Goal: Transaction & Acquisition: Download file/media

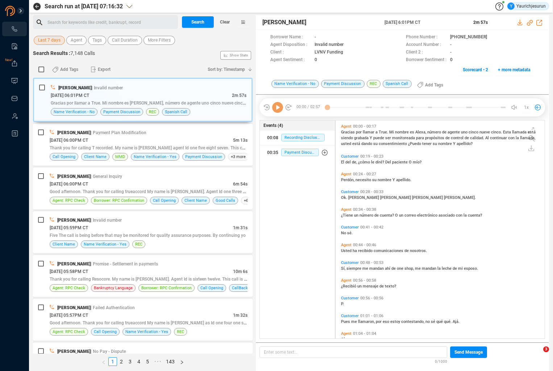
scroll to position [217, 205]
click at [49, 38] on span "Last 7 days" at bounding box center [49, 40] width 22 height 9
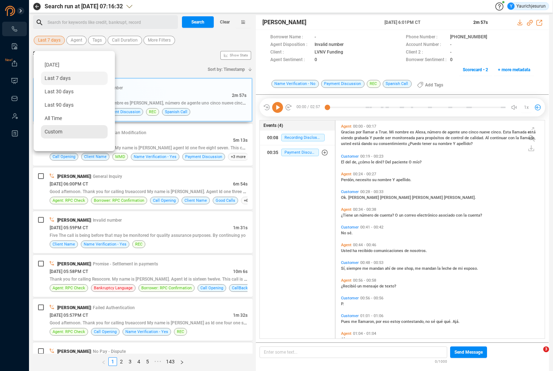
click at [67, 133] on div "Custom" at bounding box center [74, 131] width 67 height 13
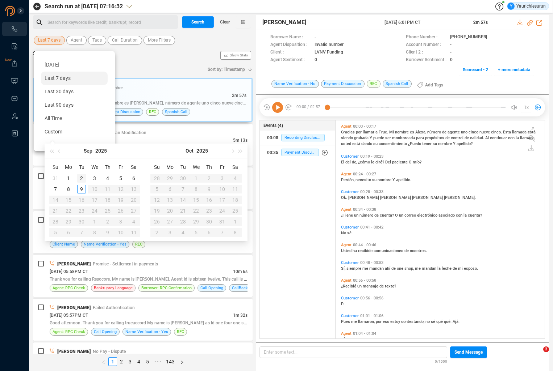
type input "[DATE]"
click at [80, 178] on div "2" at bounding box center [81, 178] width 9 height 9
type input "[DATE]"
click at [121, 178] on div "5" at bounding box center [120, 178] width 9 height 9
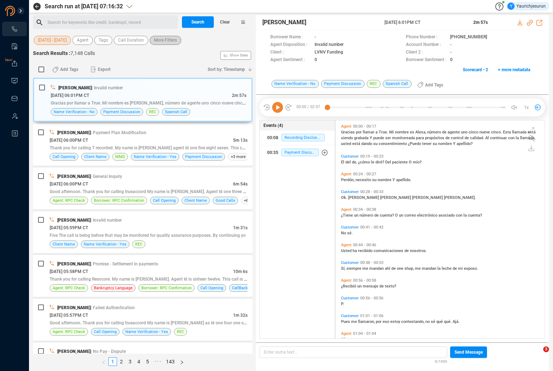
click at [165, 44] on span "More Filters" at bounding box center [165, 40] width 23 height 9
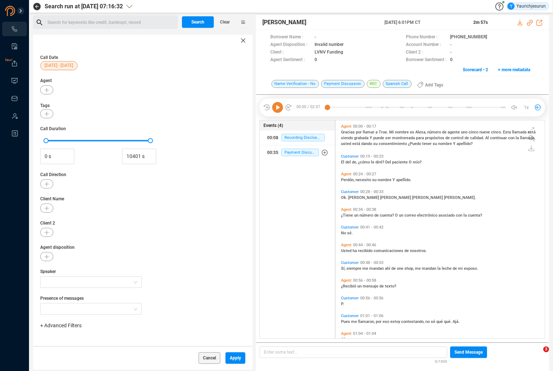
click at [65, 323] on span "+ Advanced Filters" at bounding box center [60, 326] width 41 height 6
click at [73, 297] on span "Phone Number" at bounding box center [64, 298] width 34 height 6
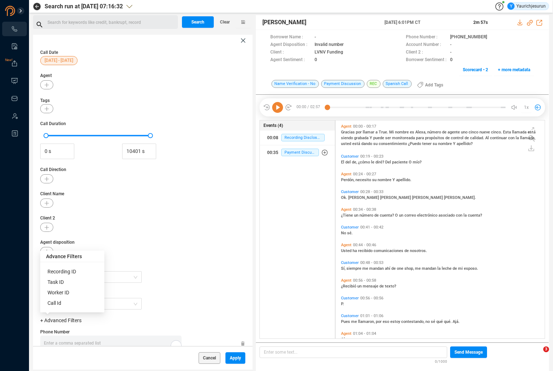
click at [121, 346] on div "Enter a comma separated list ﻿" at bounding box center [113, 344] width 138 height 16
click at [136, 341] on div "Enter a comma separated list ﻿" at bounding box center [113, 344] width 138 height 16
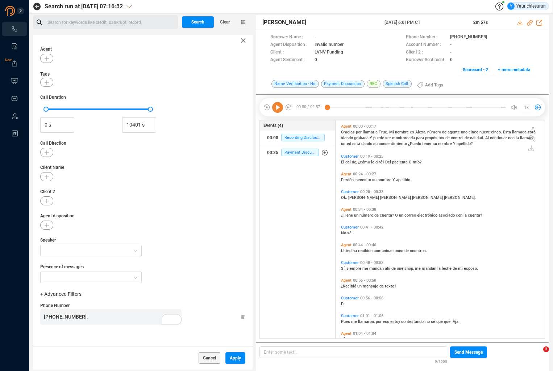
scroll to position [32, 0]
click at [230, 355] on span "Apply" at bounding box center [235, 359] width 11 height 12
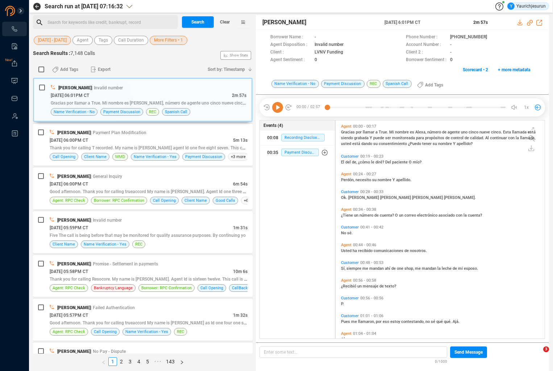
scroll to position [0, 0]
click at [194, 20] on span "Search" at bounding box center [197, 22] width 13 height 12
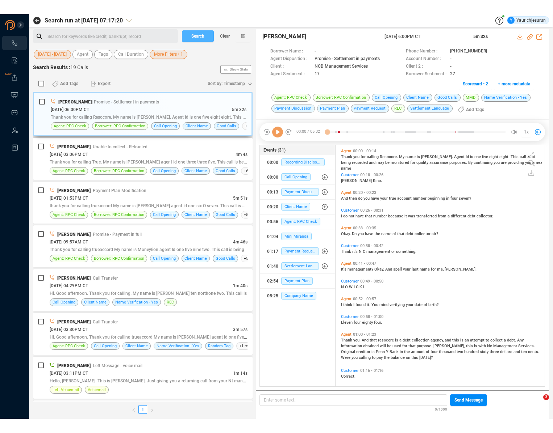
scroll to position [268, 205]
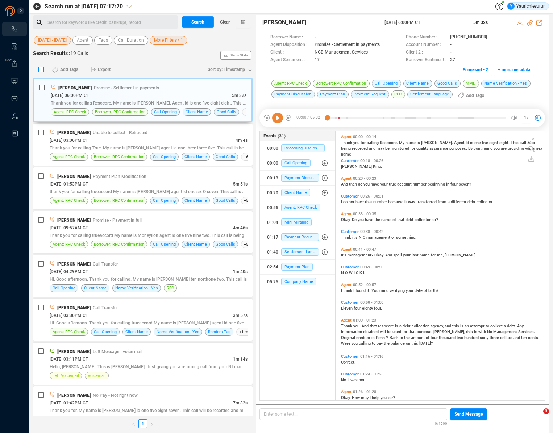
click at [42, 70] on input "checkbox" at bounding box center [41, 70] width 6 height 6
checkbox input "true"
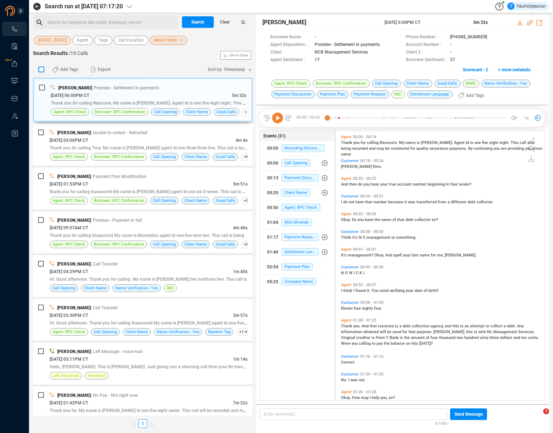
checkbox input "true"
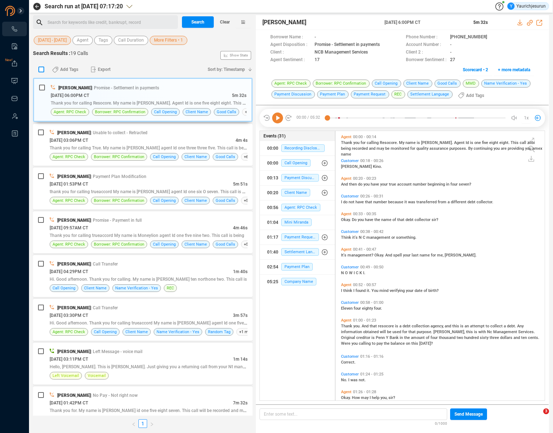
checkbox input "true"
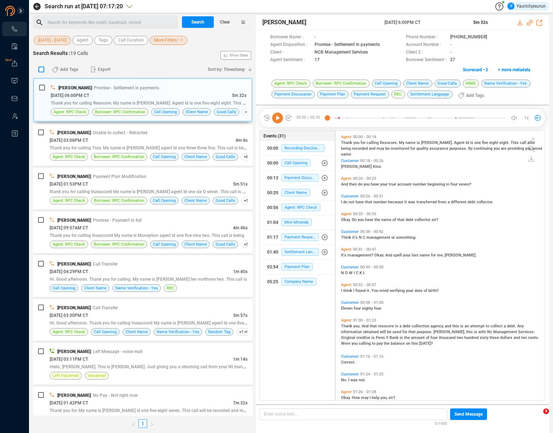
checkbox input "true"
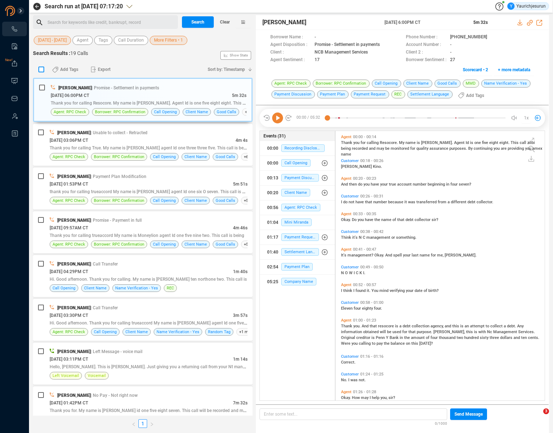
checkbox input "true"
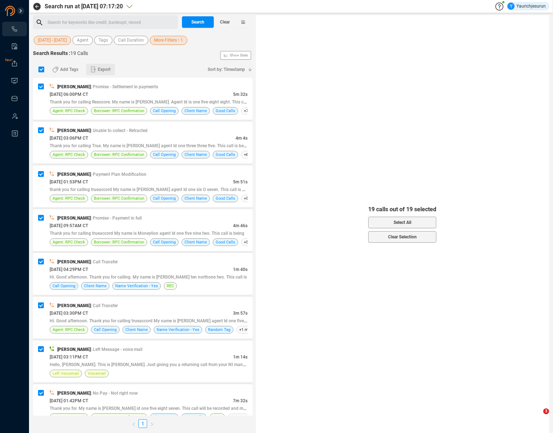
click at [100, 70] on span "Export" at bounding box center [104, 70] width 13 height 12
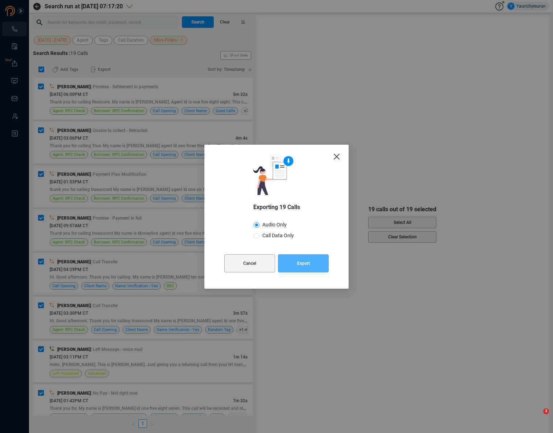
click at [304, 266] on span "Export" at bounding box center [303, 264] width 13 height 18
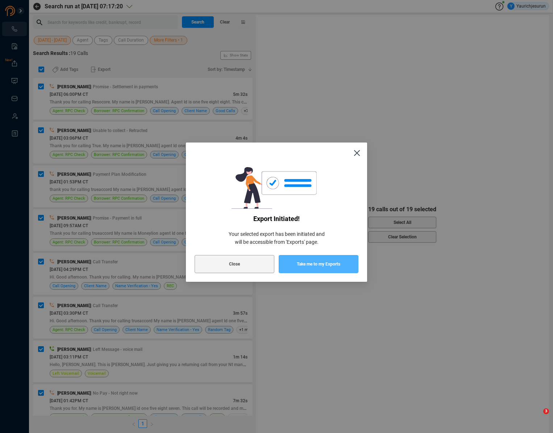
click at [301, 266] on span "Take me to my Exports" at bounding box center [318, 264] width 43 height 18
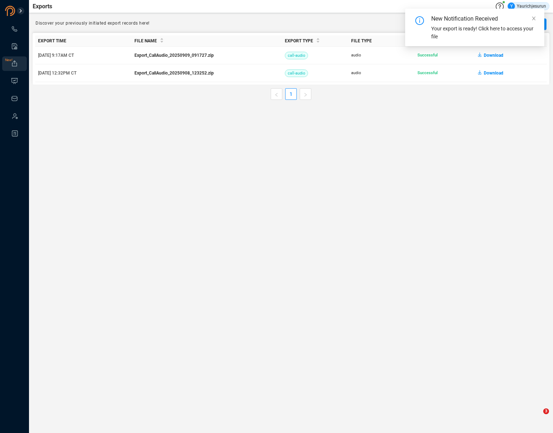
click at [471, 111] on main "Exports Y Yaurichjesurun Discover your previously initiated export records here…" at bounding box center [291, 216] width 524 height 433
click at [485, 55] on span "Download" at bounding box center [493, 56] width 20 height 12
click at [535, 17] on icon "close" at bounding box center [533, 18] width 5 height 5
